Goal: Information Seeking & Learning: Learn about a topic

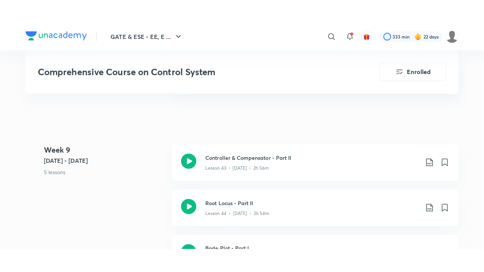
scroll to position [2976, 0]
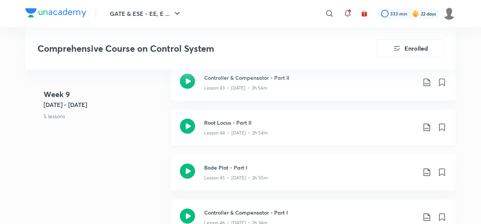
click at [185, 124] on icon at bounding box center [187, 126] width 15 height 15
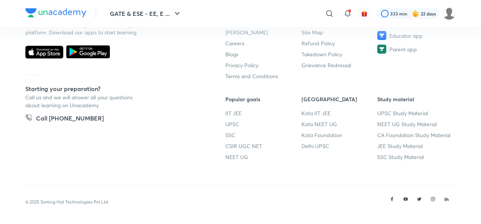
scroll to position [501, 0]
